Goal: Navigation & Orientation: Find specific page/section

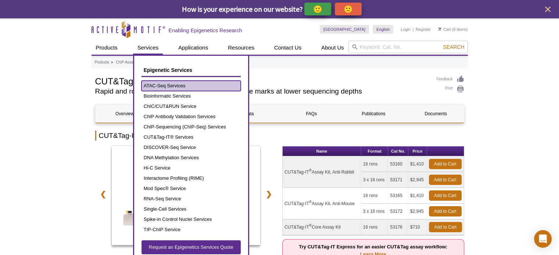
click at [162, 86] on link "ATAC-Seq Services" at bounding box center [190, 86] width 99 height 10
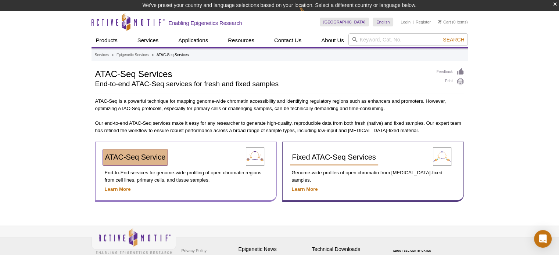
click at [145, 155] on span "ATAC-Seq Service" at bounding box center [135, 157] width 61 height 8
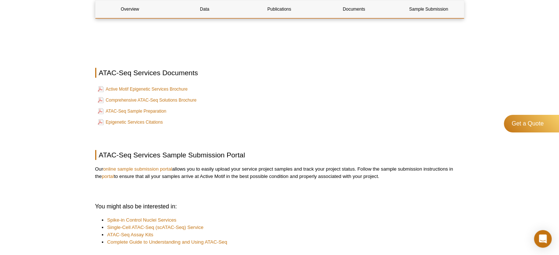
scroll to position [2260, 0]
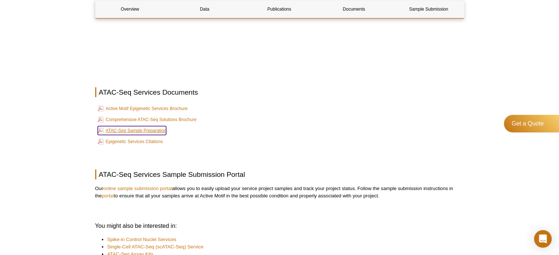
click at [160, 129] on link "ATAC-Seq Sample Preparation" at bounding box center [132, 130] width 69 height 9
